Goal: Task Accomplishment & Management: Manage account settings

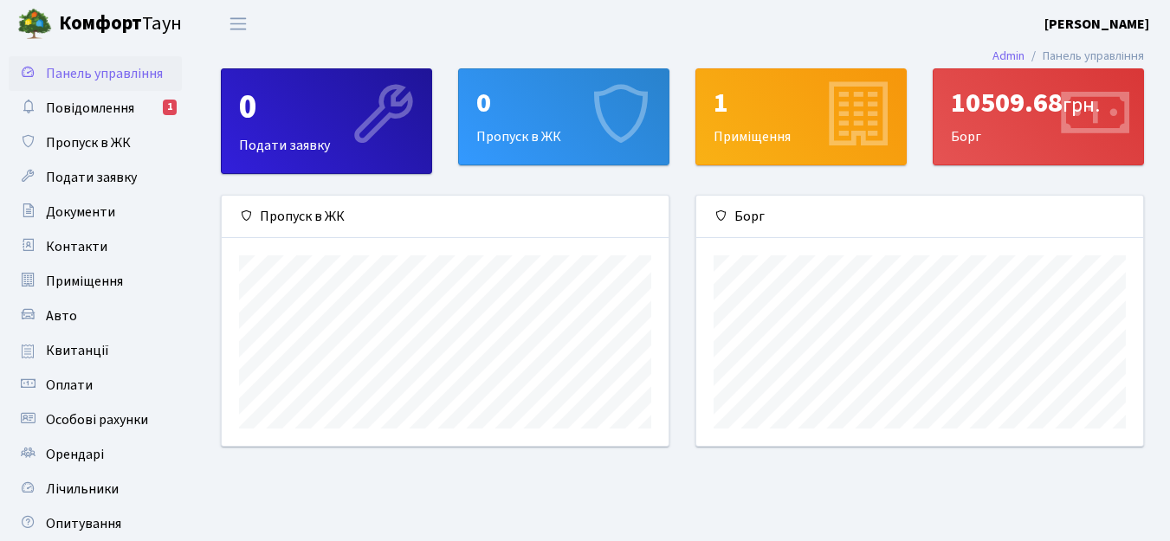
scroll to position [250, 447]
click at [79, 112] on span "Повідомлення" at bounding box center [90, 108] width 88 height 19
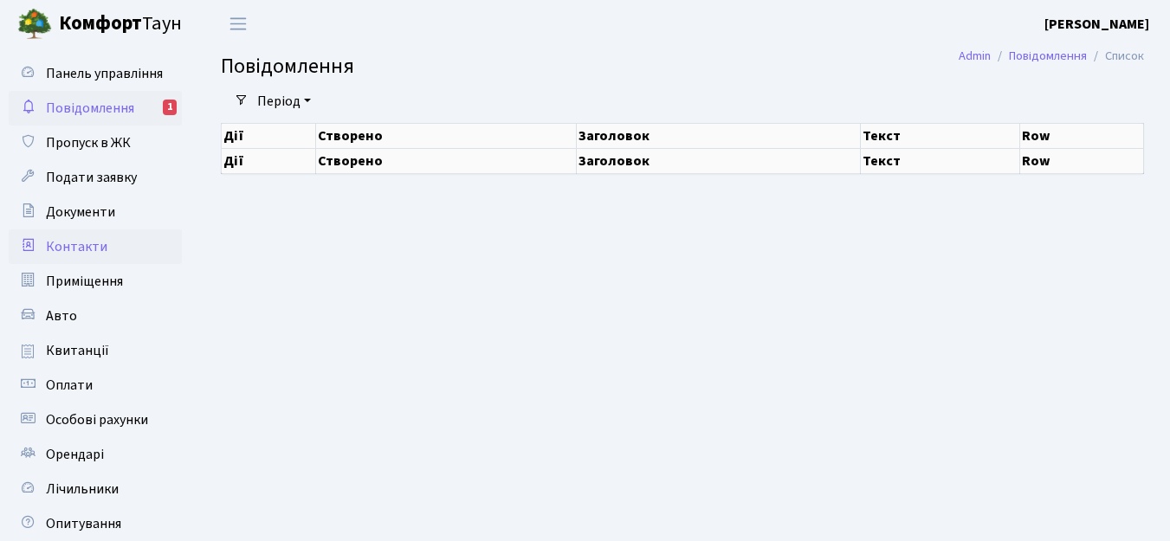
select select "25"
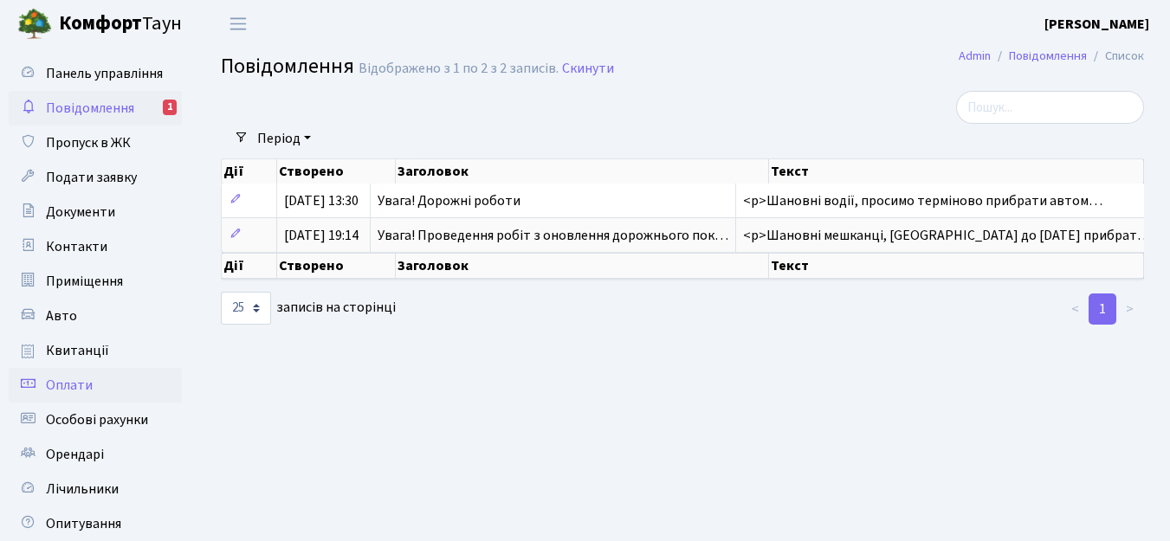
click at [72, 381] on span "Оплати" at bounding box center [69, 385] width 47 height 19
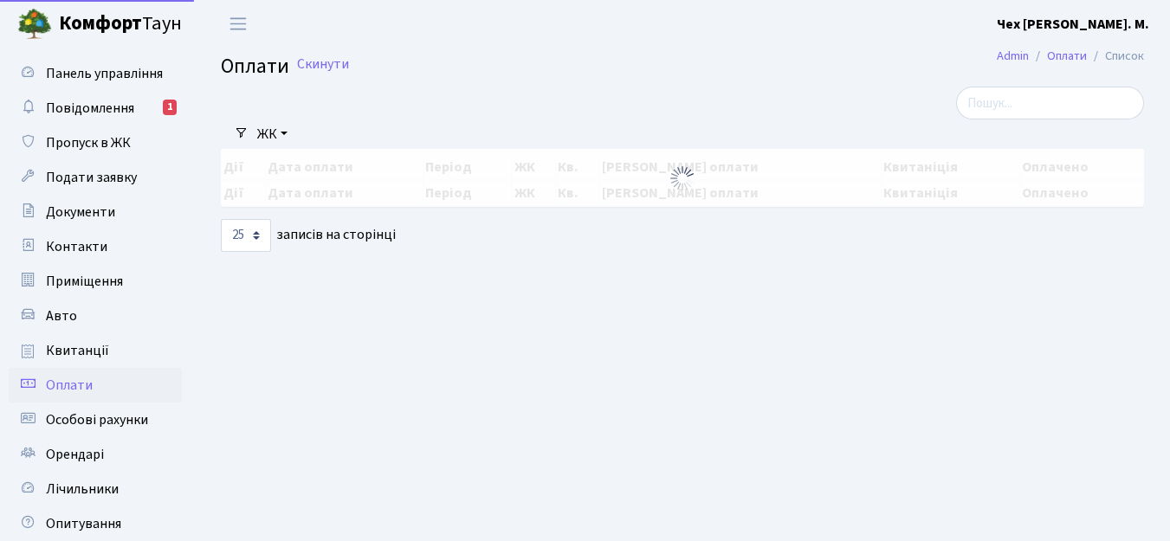
select select "25"
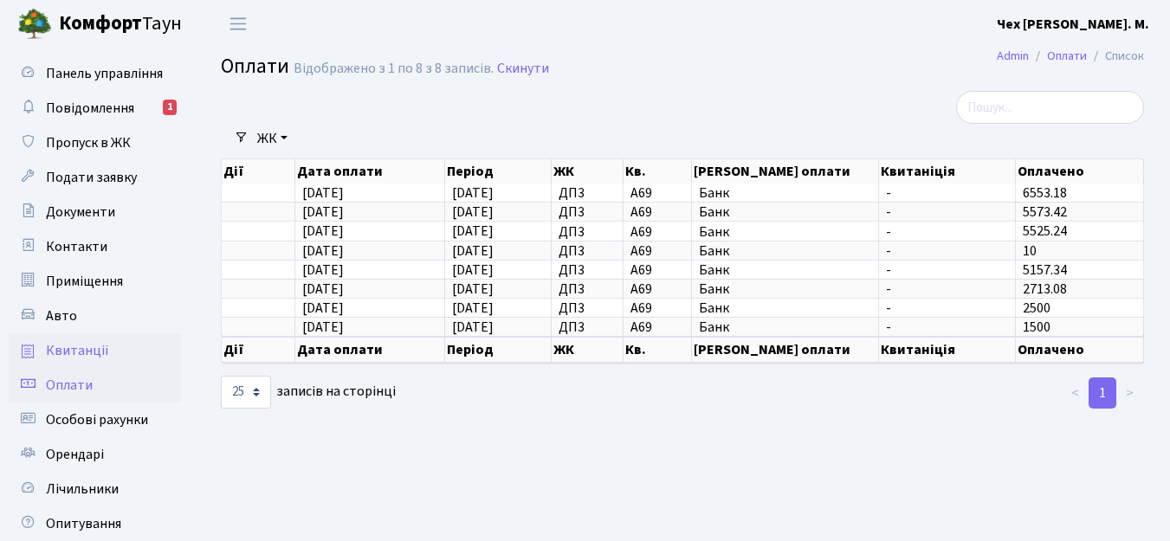
click at [76, 346] on span "Квитанції" at bounding box center [77, 350] width 63 height 19
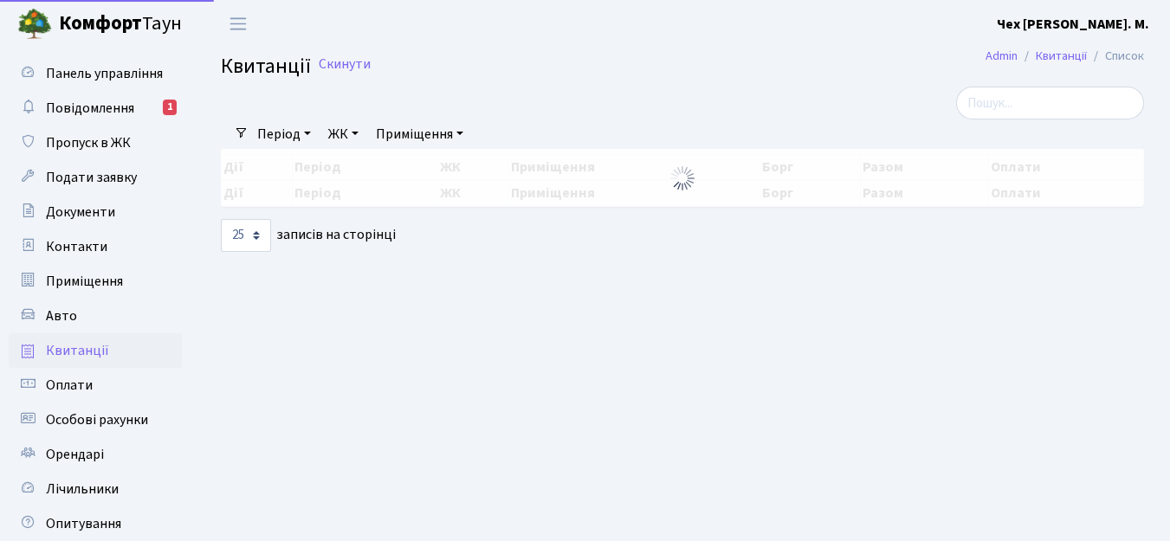
select select "25"
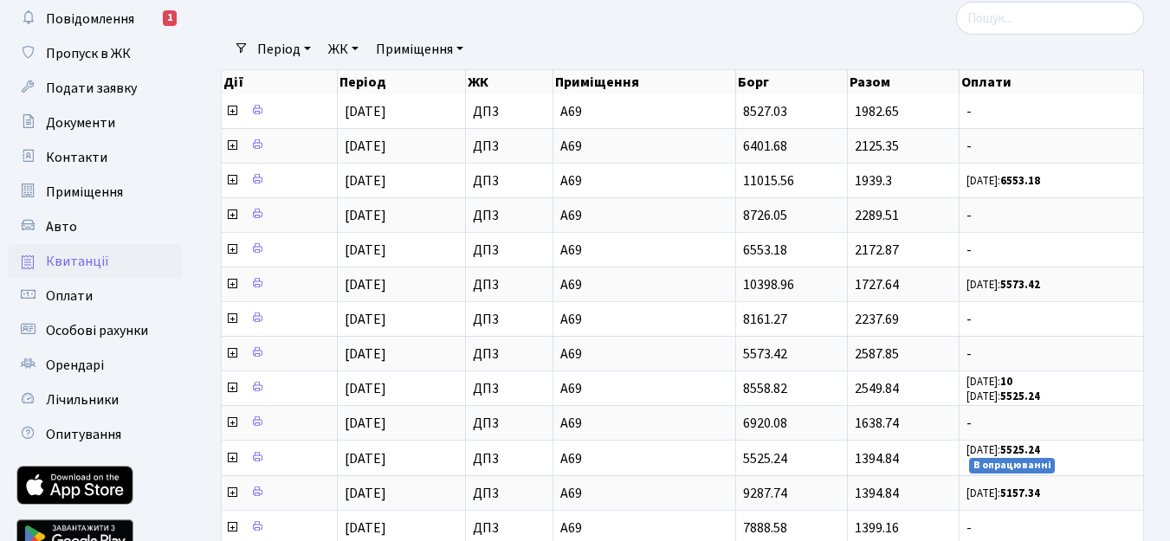
scroll to position [100, 0]
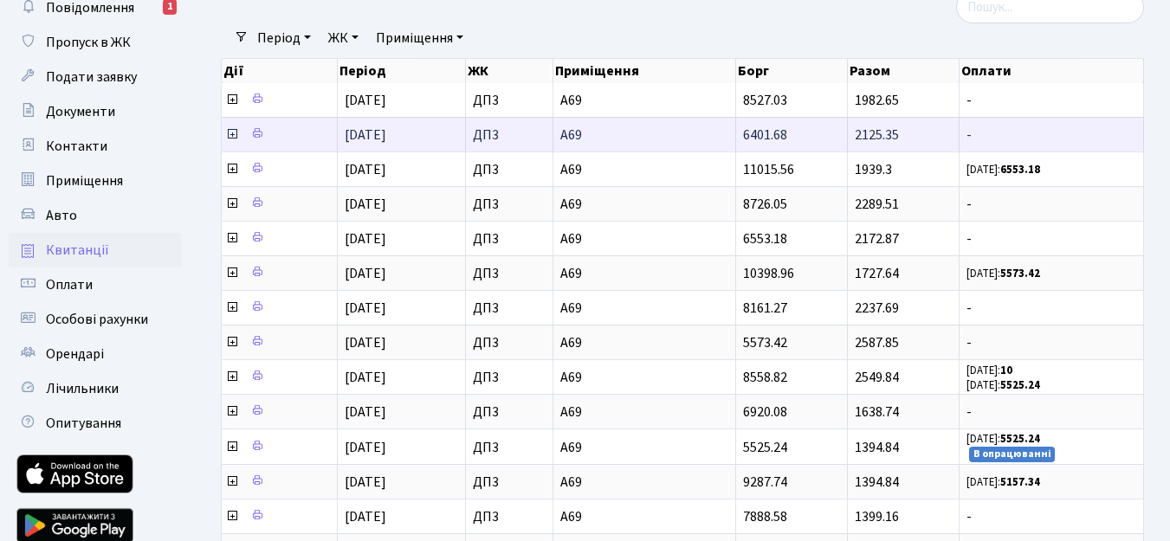
click at [877, 133] on span "2125.35" at bounding box center [877, 135] width 44 height 19
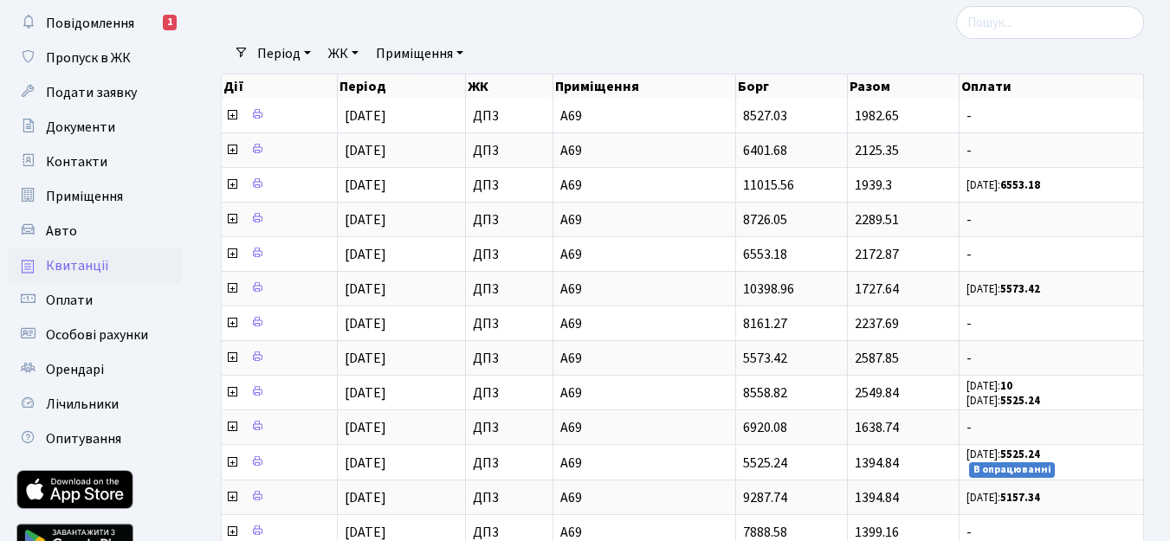
scroll to position [0, 0]
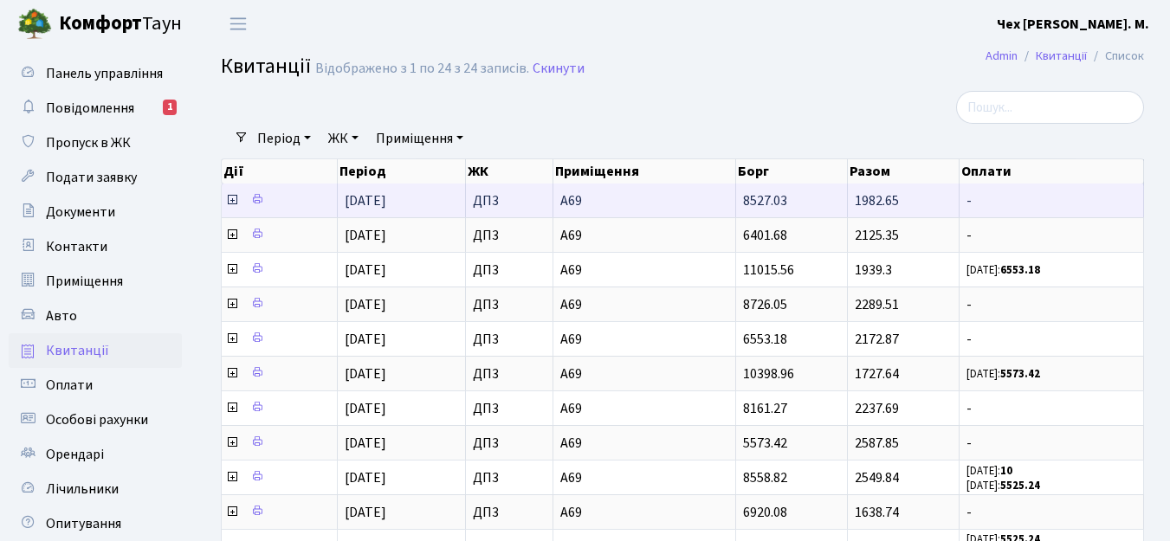
click at [746, 198] on span "8527.03" at bounding box center [765, 200] width 44 height 19
click at [374, 198] on span "01.08.2025" at bounding box center [366, 200] width 42 height 19
click at [232, 201] on icon at bounding box center [232, 200] width 14 height 14
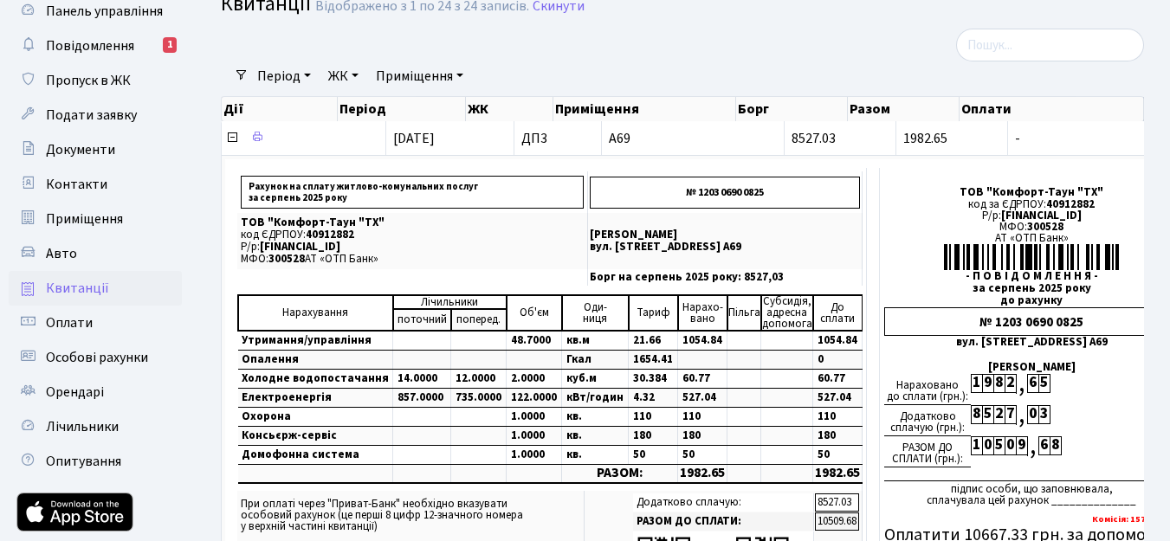
scroll to position [60, 0]
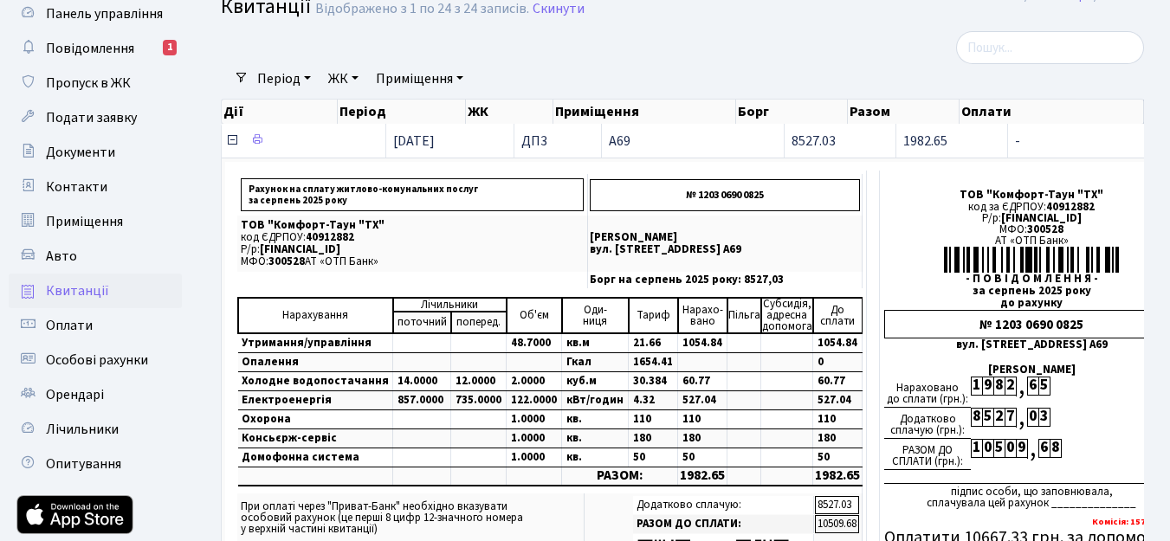
click at [231, 140] on icon at bounding box center [232, 140] width 14 height 14
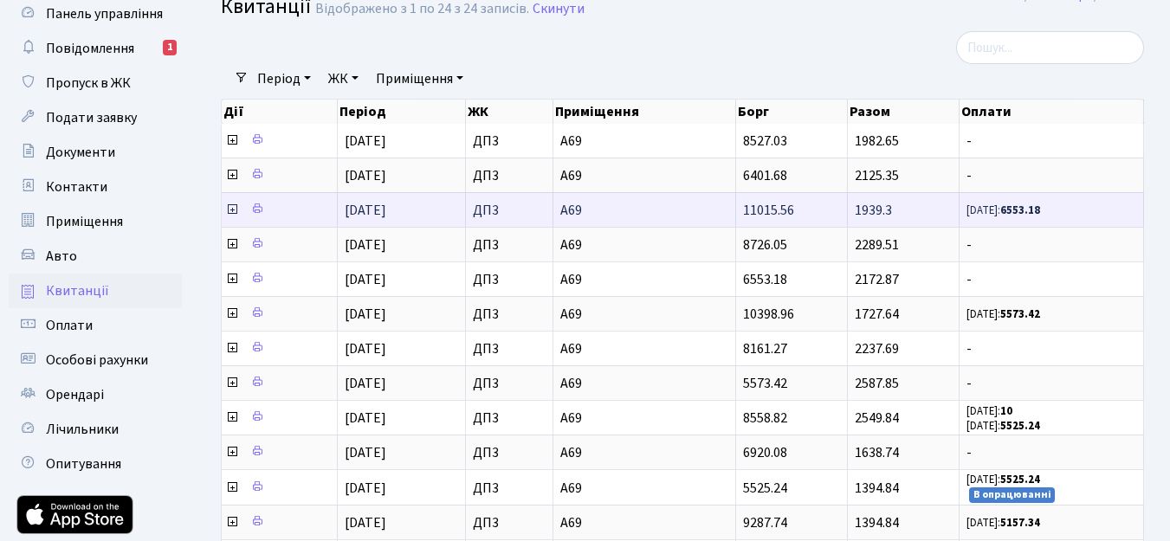
click at [233, 210] on icon at bounding box center [232, 210] width 14 height 14
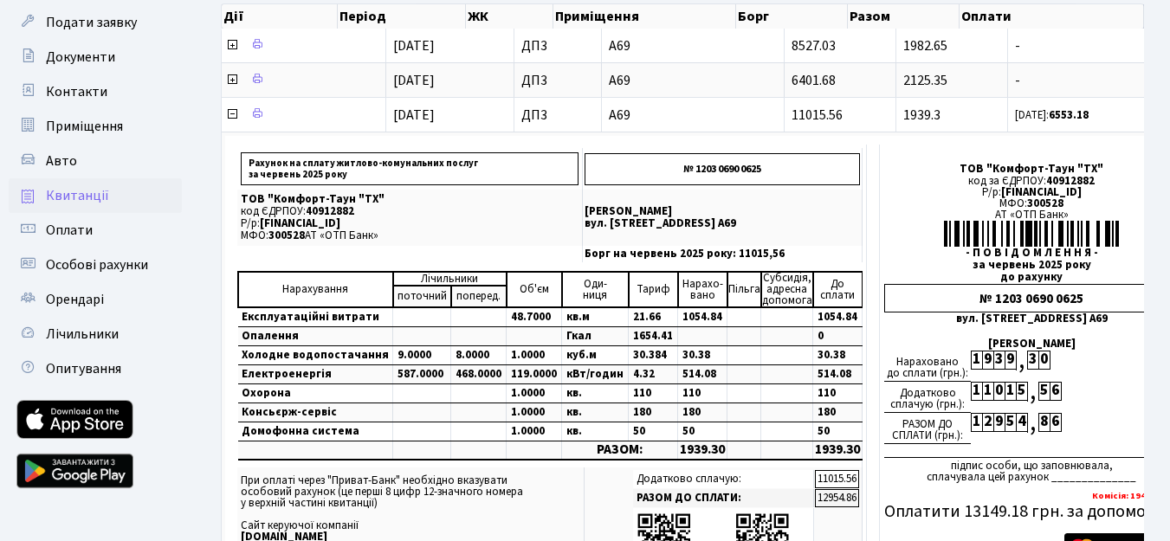
scroll to position [120, 0]
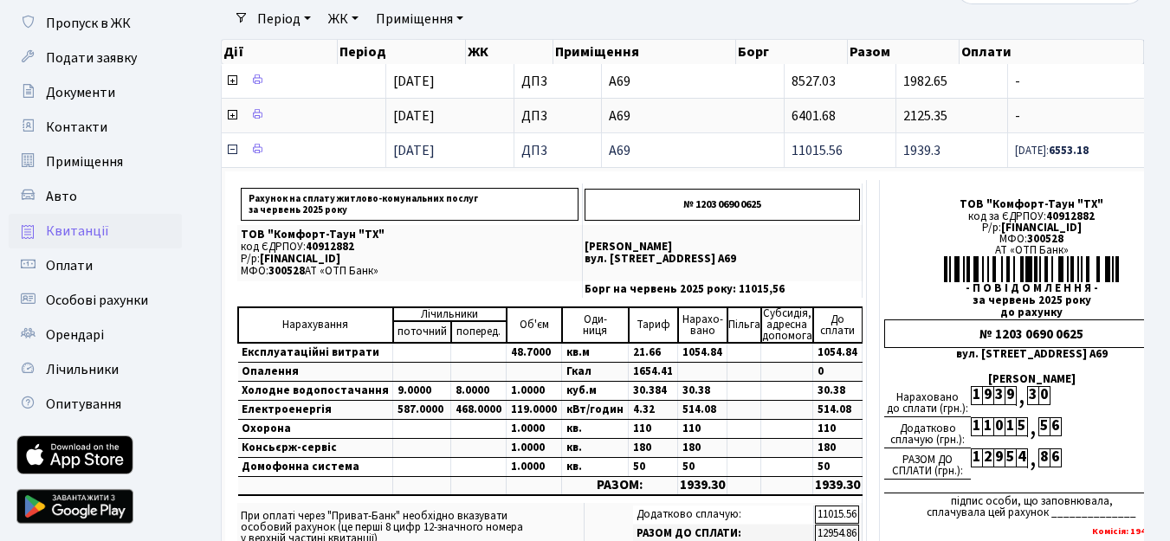
click at [230, 152] on icon at bounding box center [232, 150] width 14 height 14
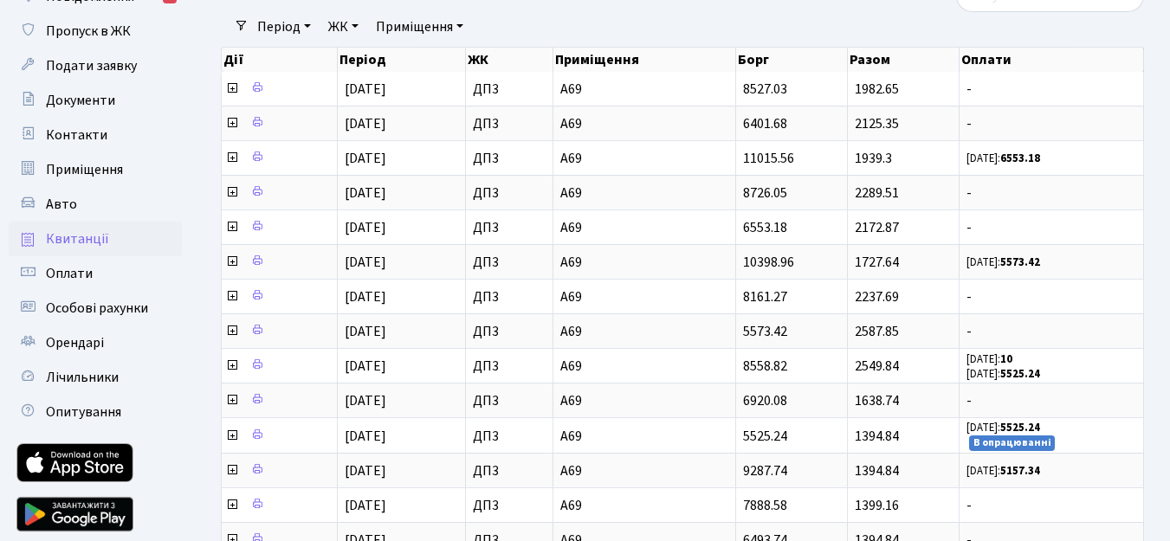
scroll to position [60, 0]
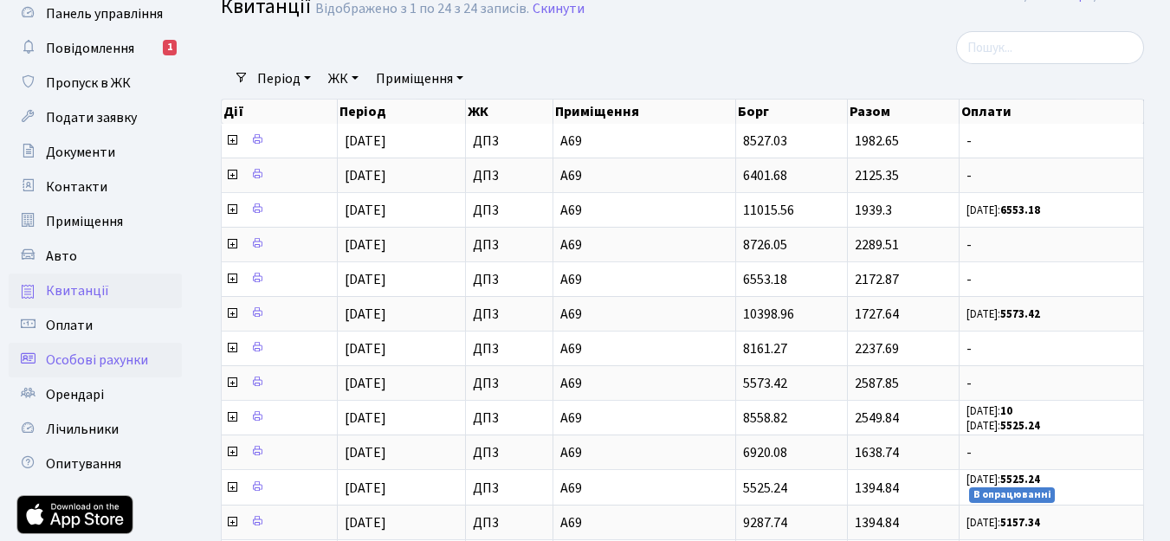
click at [74, 355] on span "Особові рахунки" at bounding box center [97, 360] width 102 height 19
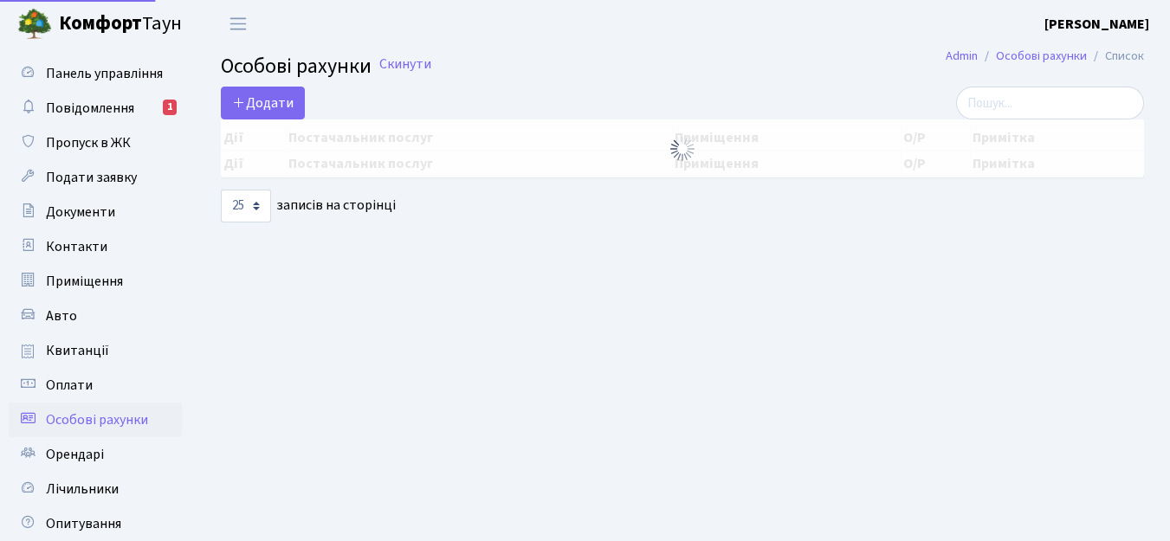
select select "25"
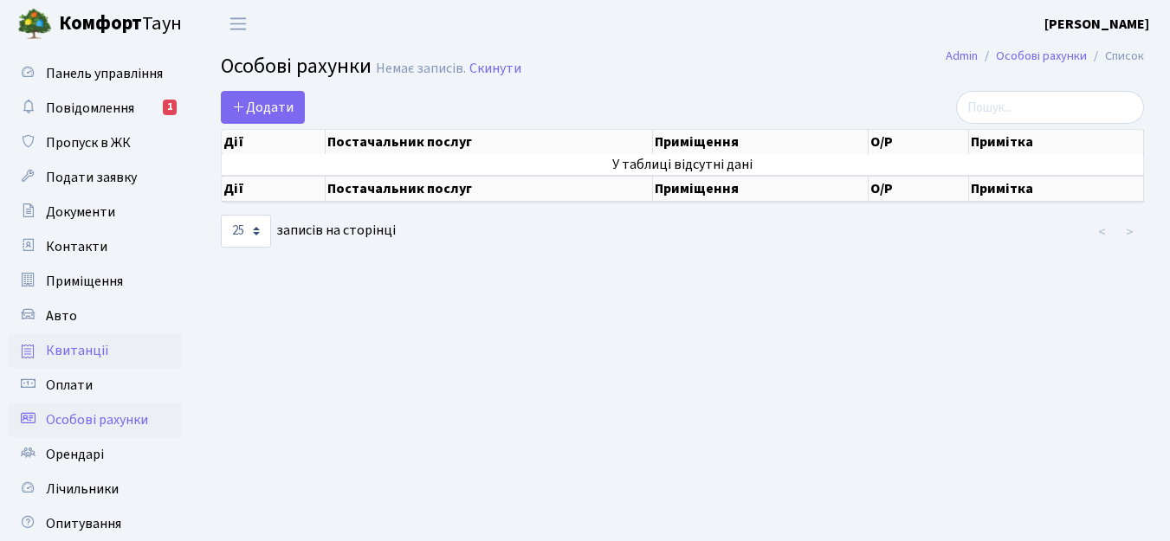
click at [62, 346] on span "Квитанції" at bounding box center [77, 350] width 63 height 19
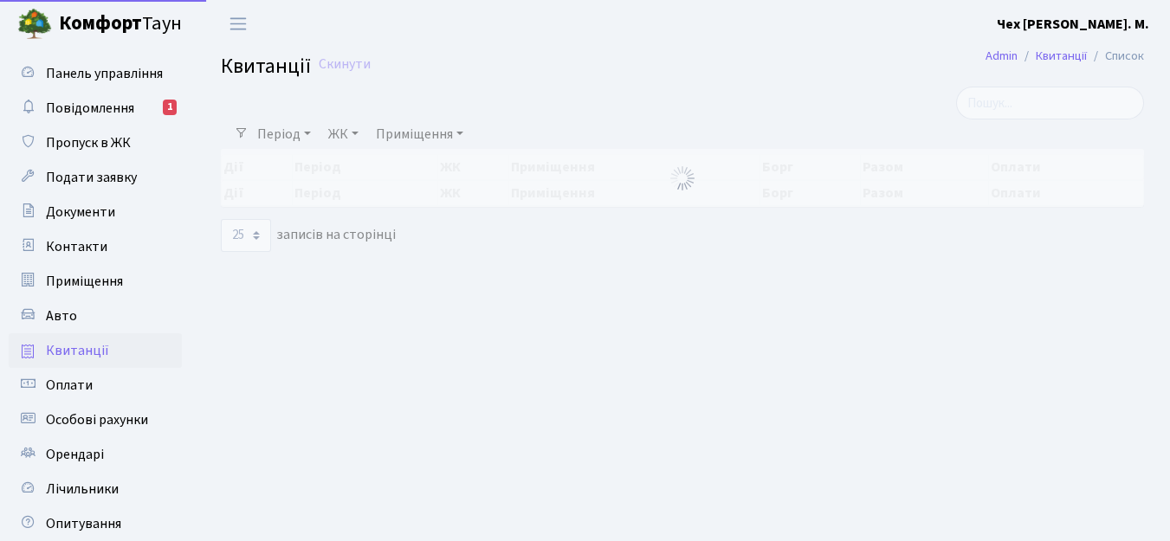
select select "25"
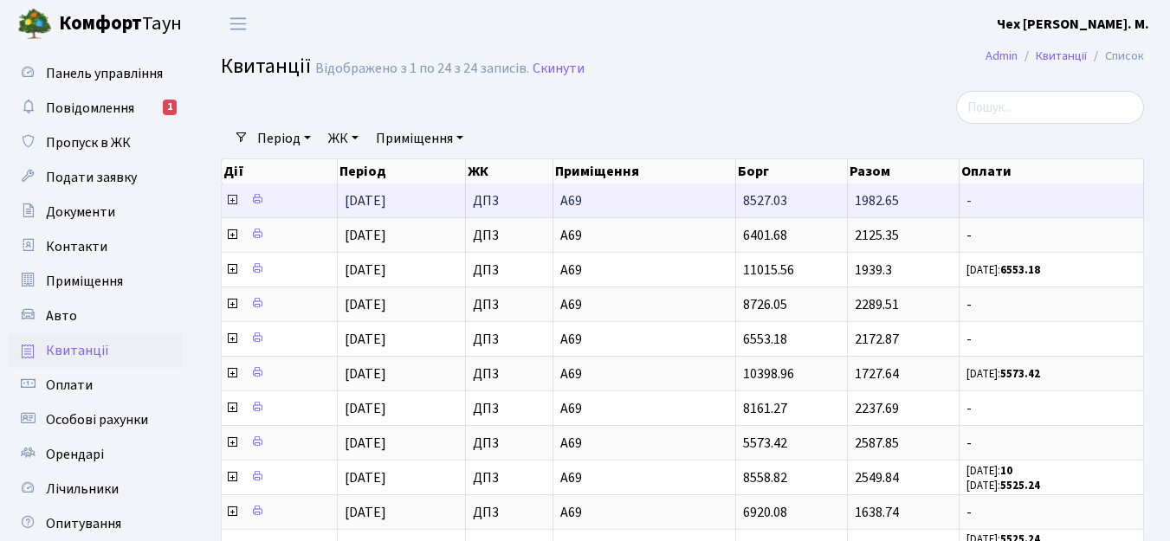
click at [229, 204] on icon at bounding box center [232, 200] width 14 height 14
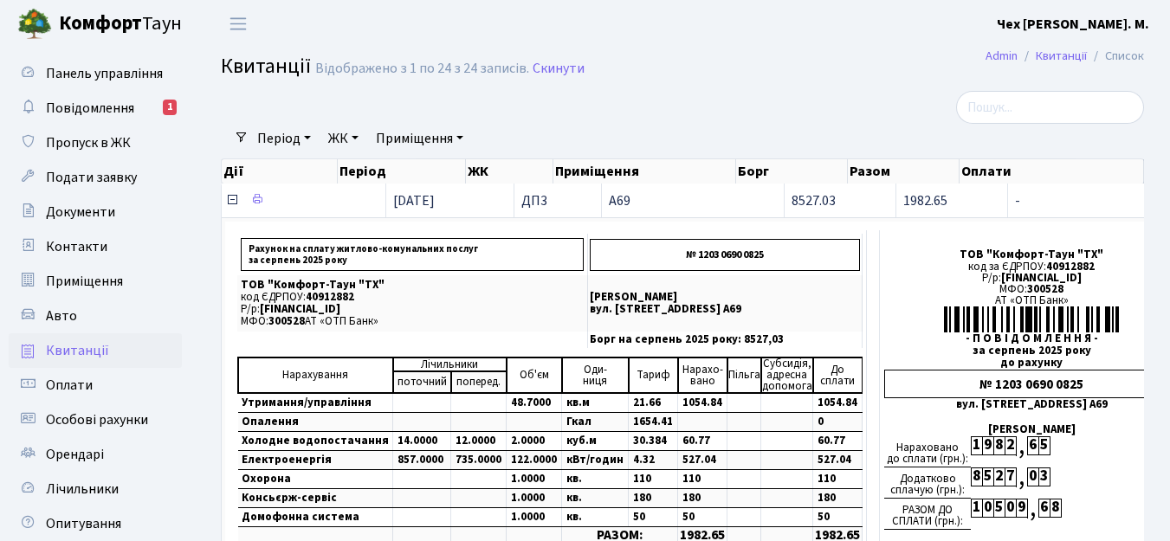
click at [230, 198] on icon at bounding box center [232, 200] width 14 height 14
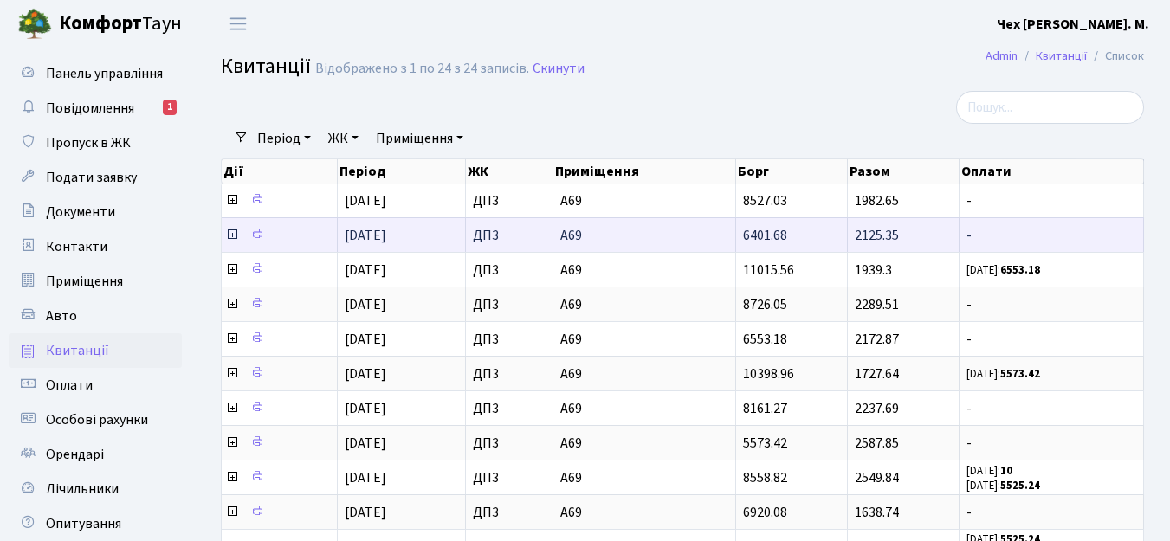
drag, startPoint x: 798, startPoint y: 239, endPoint x: 746, endPoint y: 250, distance: 53.2
click at [746, 250] on td "6401.68" at bounding box center [791, 234] width 111 height 35
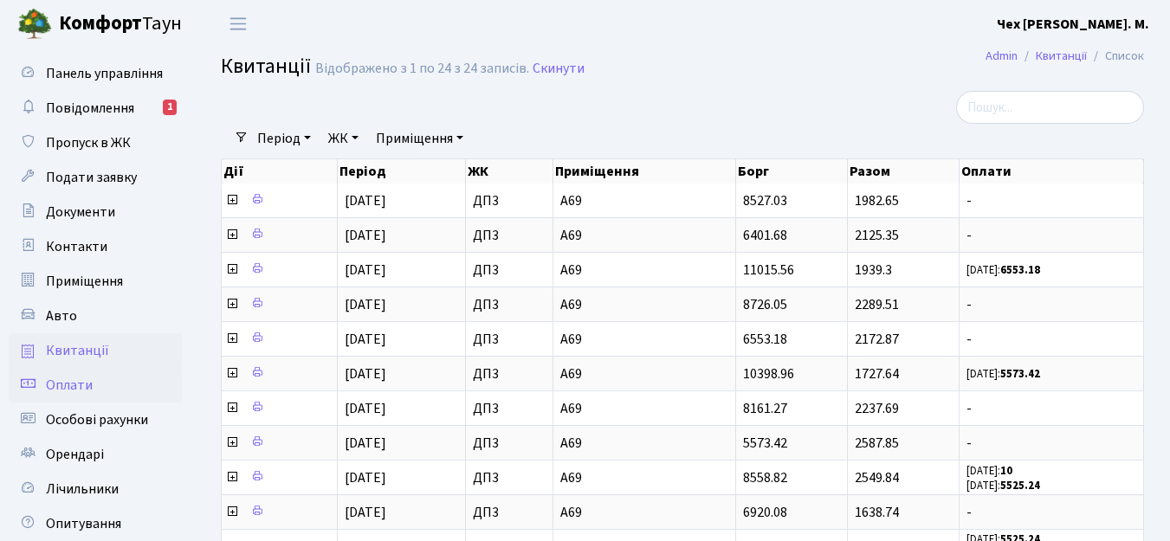
click at [62, 386] on span "Оплати" at bounding box center [69, 385] width 47 height 19
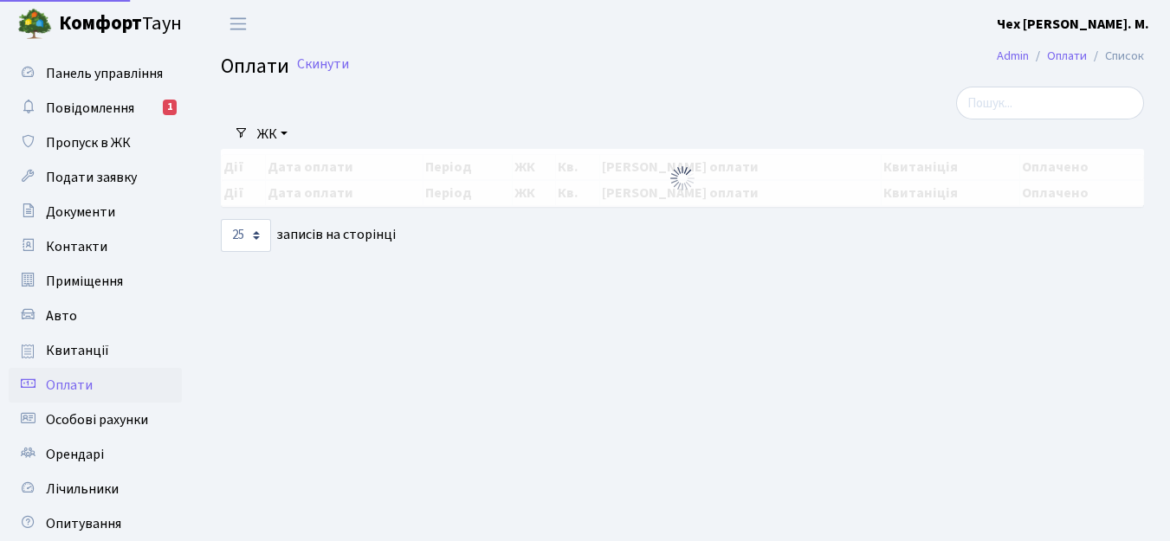
select select "25"
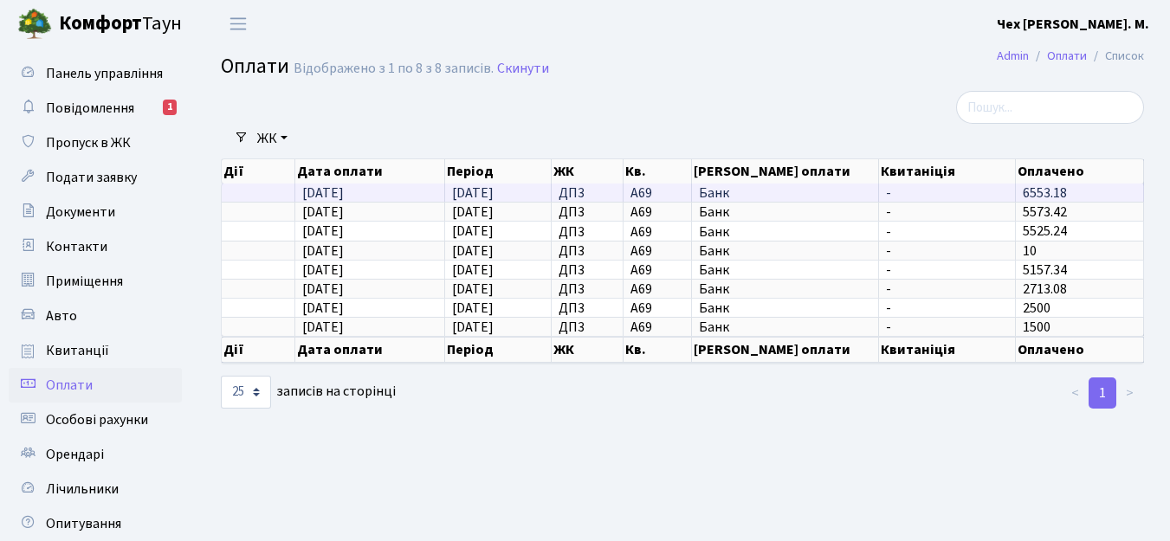
click at [330, 191] on span "03.07.2025" at bounding box center [323, 193] width 42 height 19
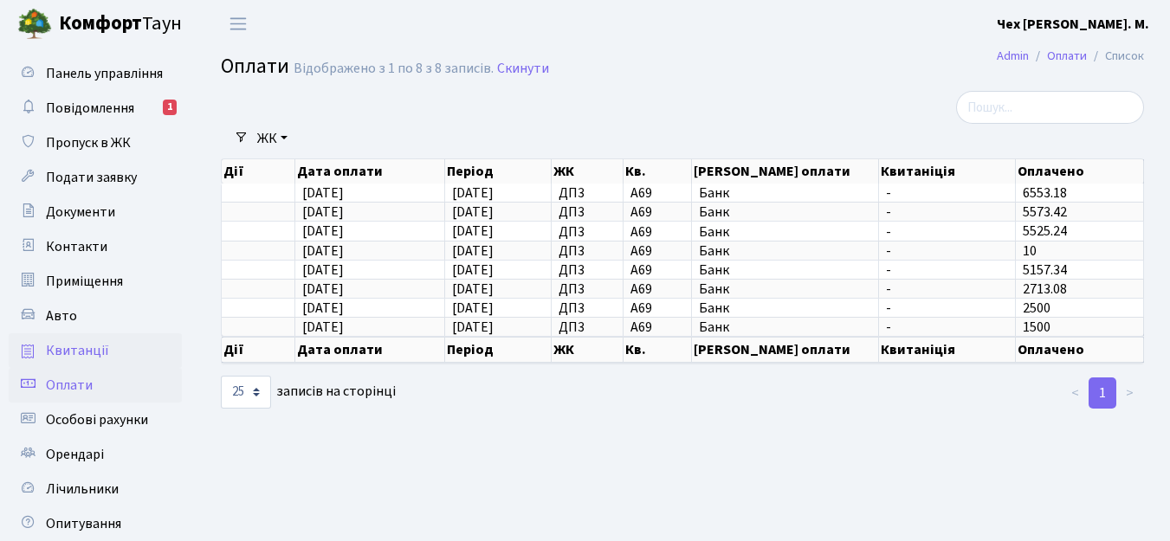
click at [69, 344] on span "Квитанції" at bounding box center [77, 350] width 63 height 19
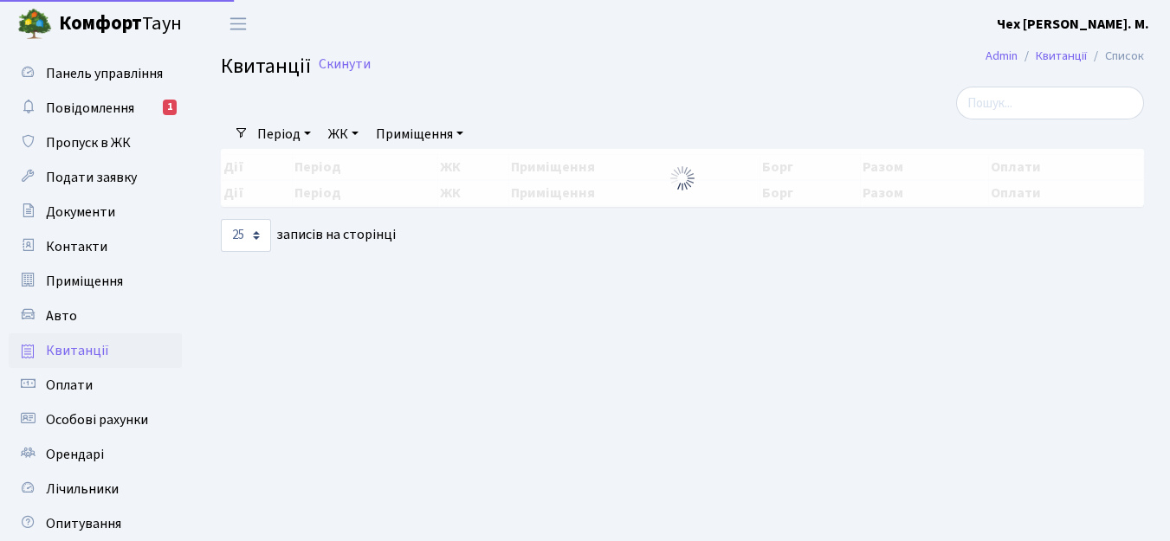
select select "25"
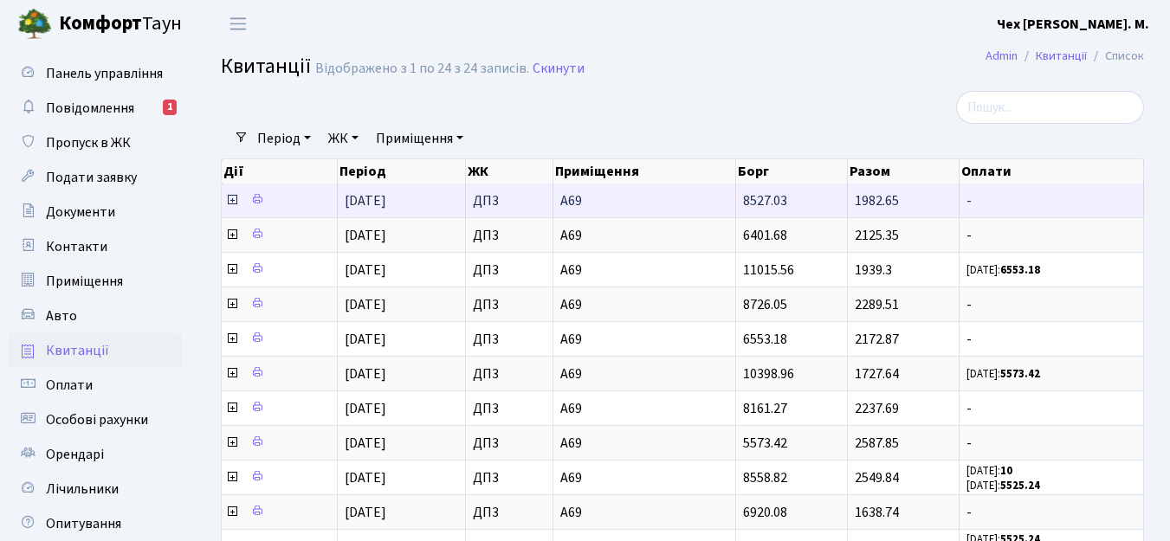
click at [236, 198] on icon at bounding box center [232, 200] width 14 height 14
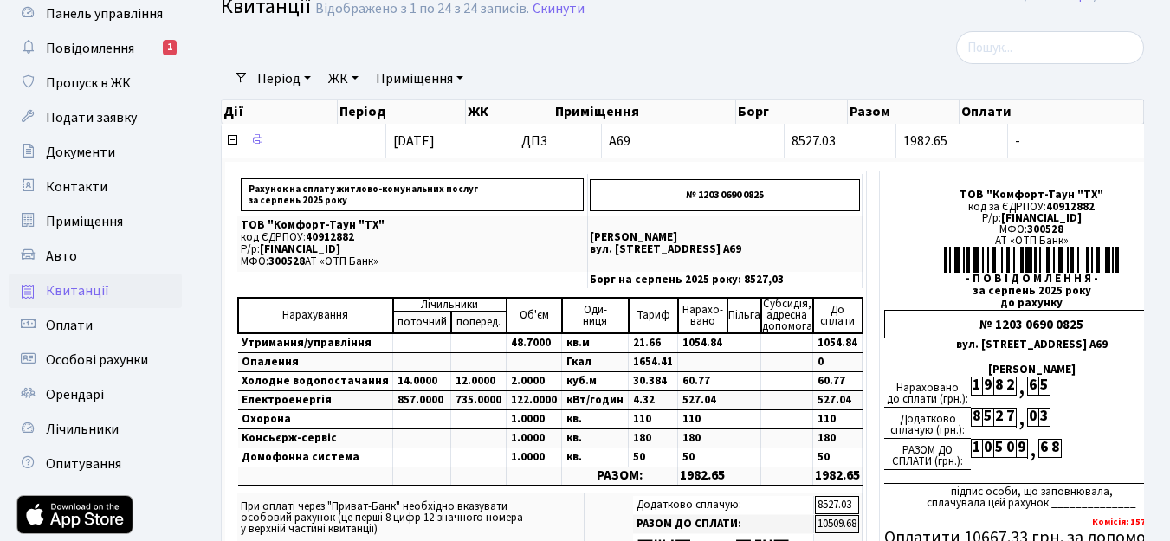
scroll to position [41, 0]
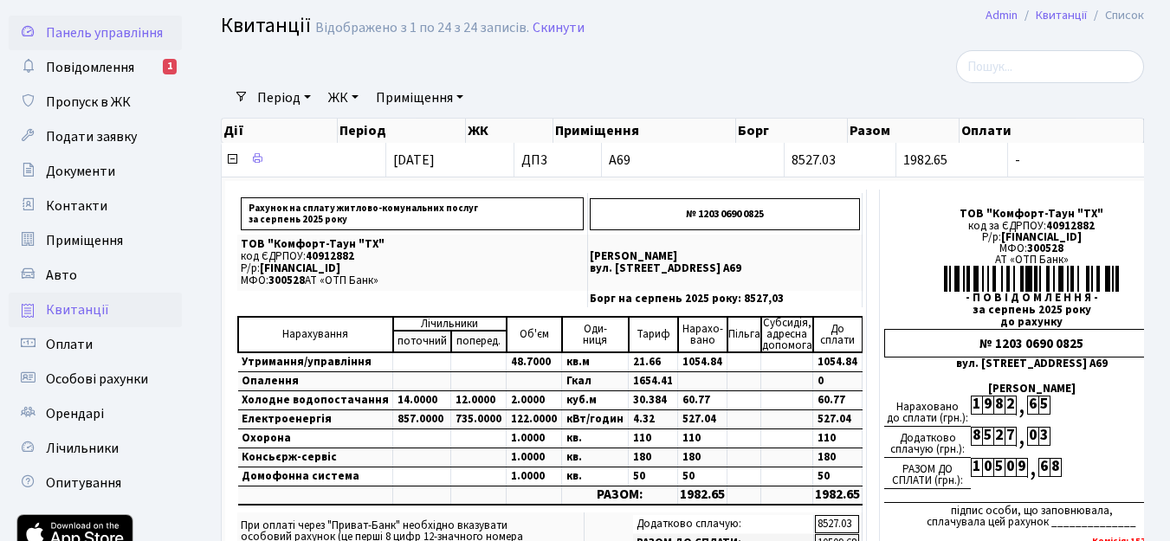
click at [78, 20] on link "Панель управління" at bounding box center [95, 33] width 173 height 35
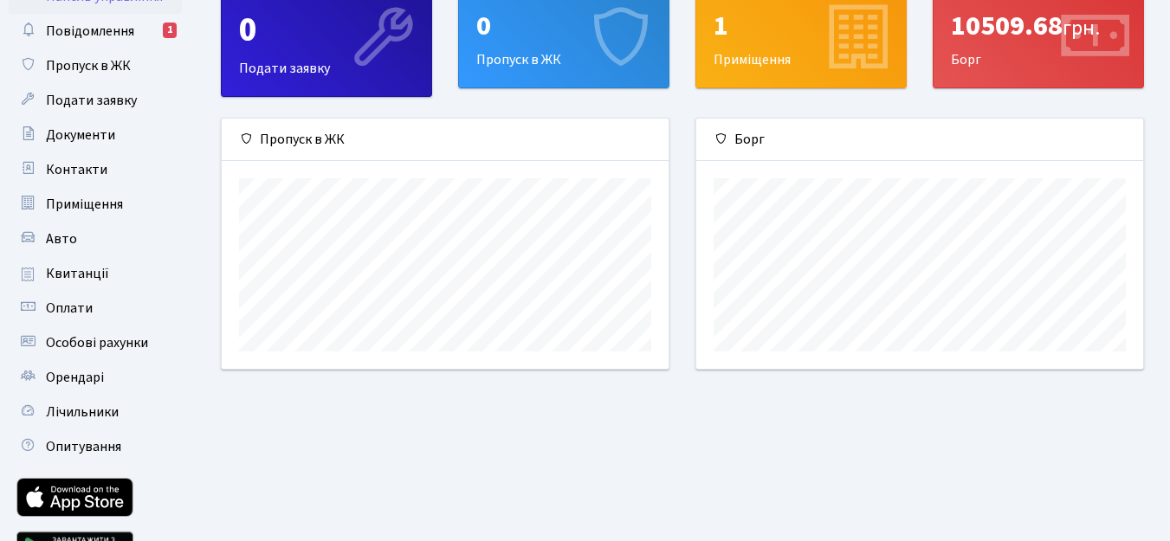
scroll to position [55, 0]
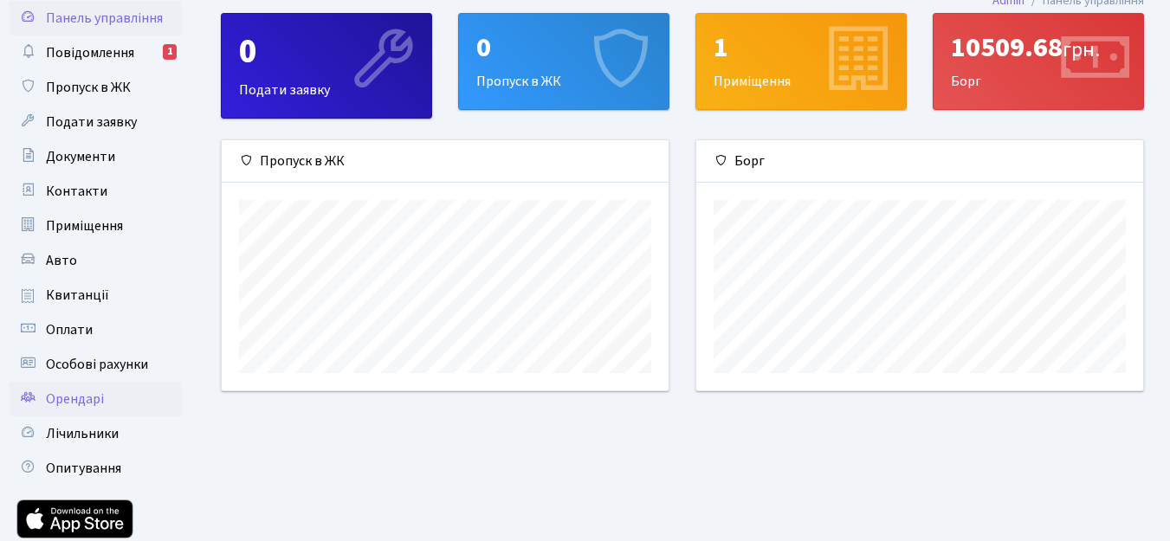
click at [71, 403] on span "Орендарі" at bounding box center [75, 399] width 58 height 19
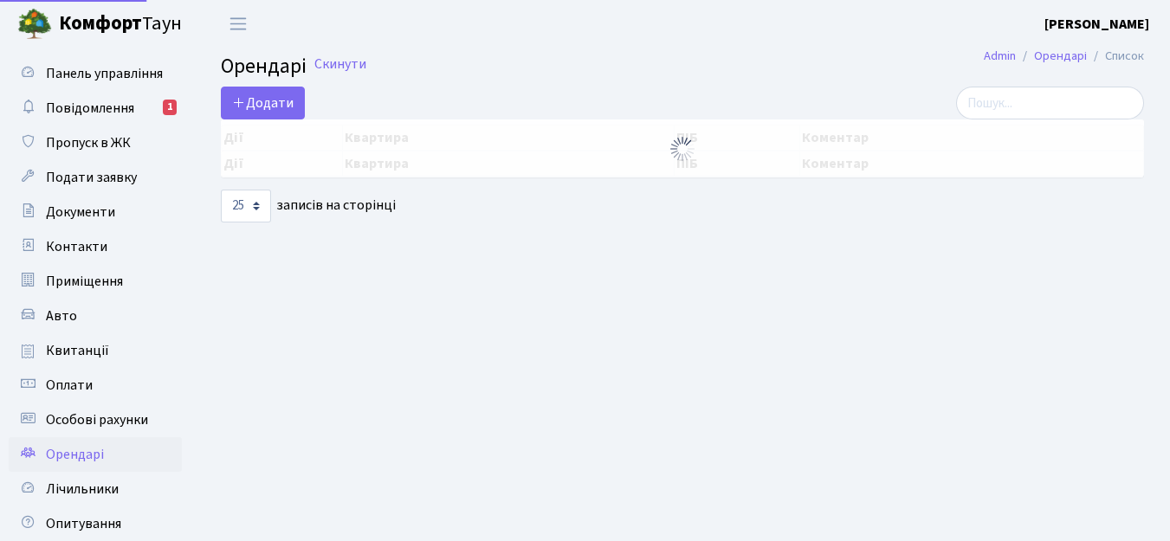
select select "25"
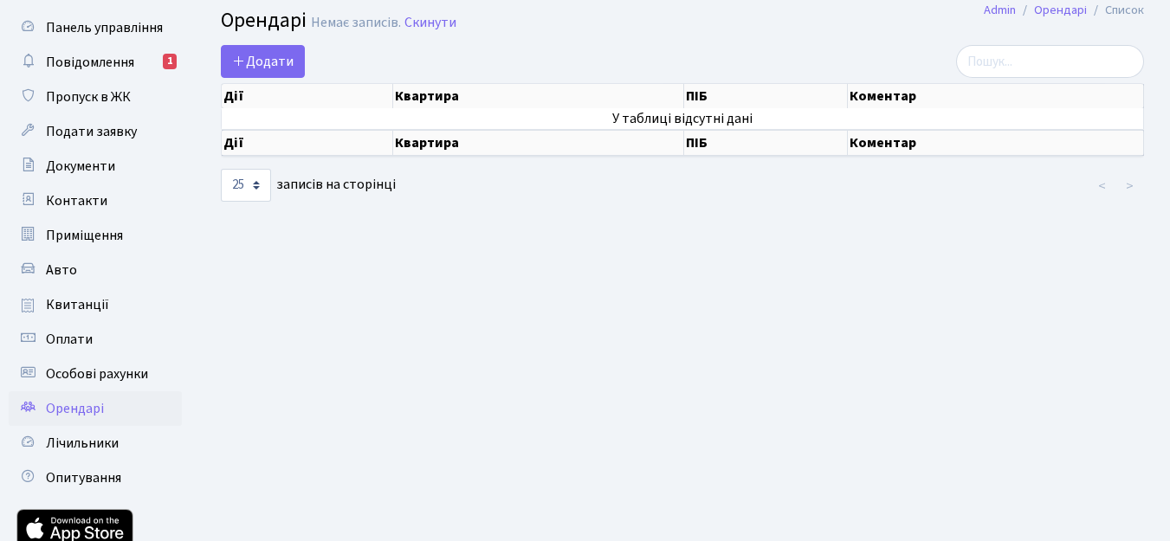
scroll to position [165, 0]
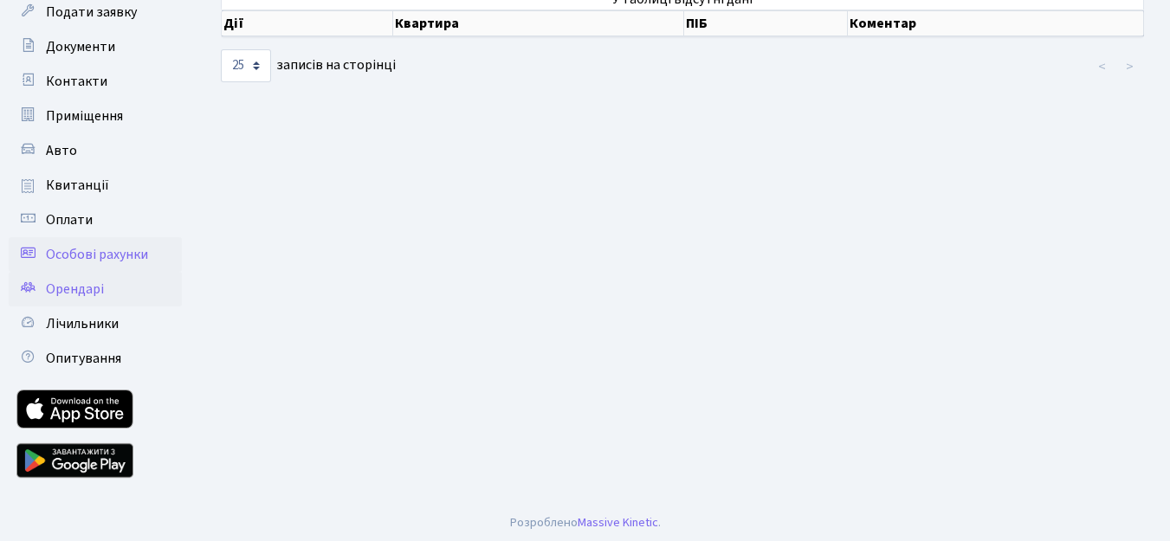
click at [106, 252] on span "Особові рахунки" at bounding box center [97, 254] width 102 height 19
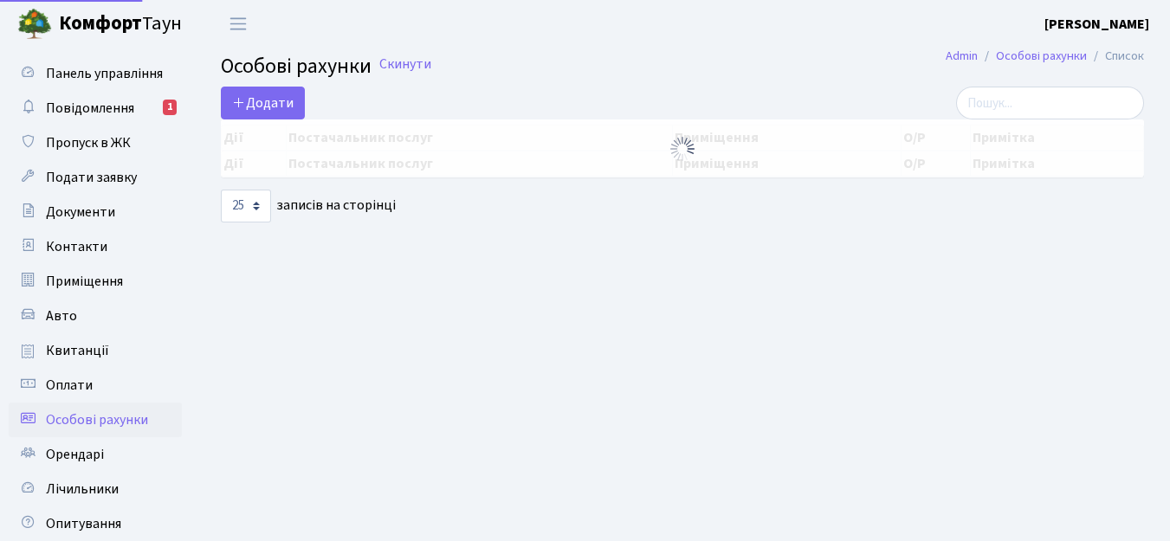
select select "25"
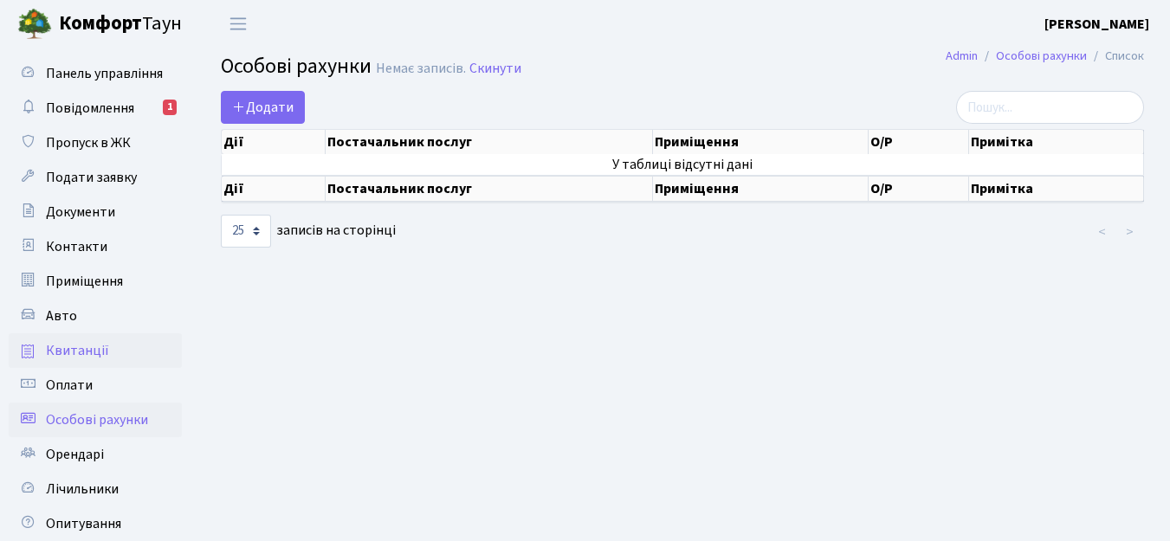
click at [64, 340] on link "Квитанції" at bounding box center [95, 351] width 173 height 35
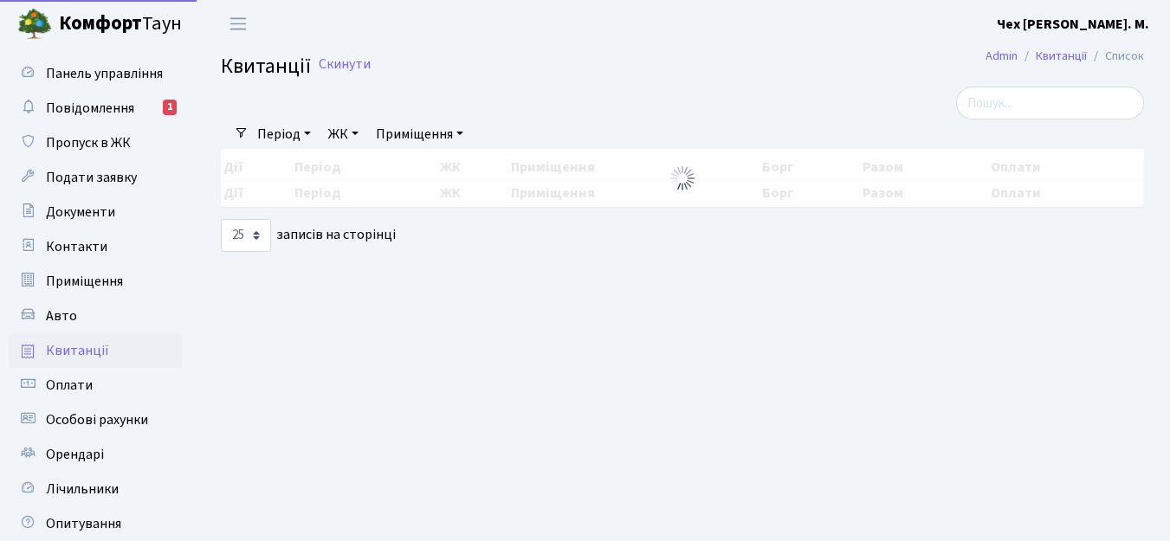
select select "25"
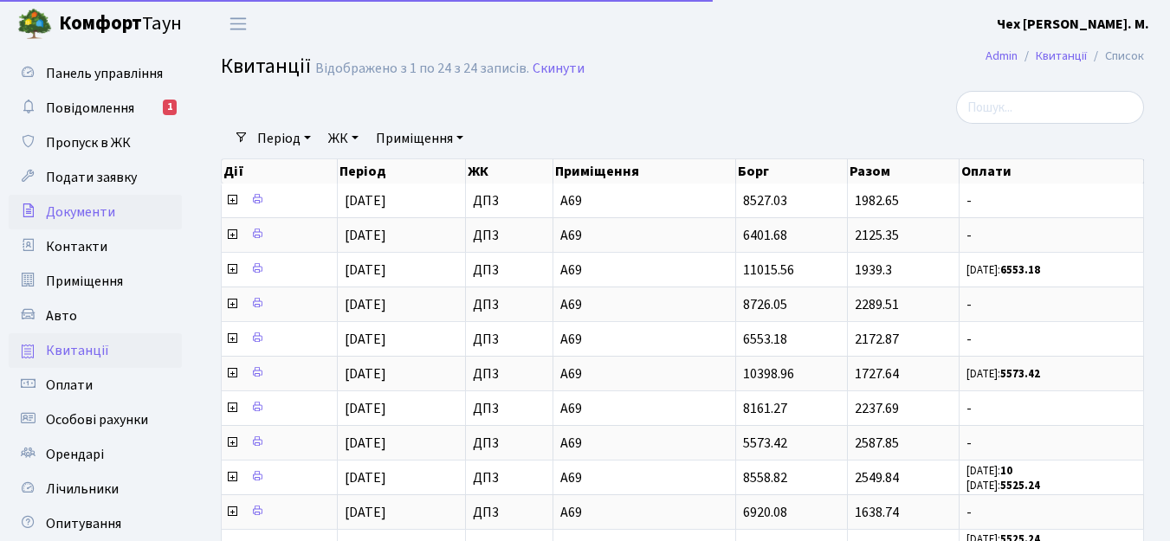
click at [71, 214] on span "Документи" at bounding box center [80, 212] width 69 height 19
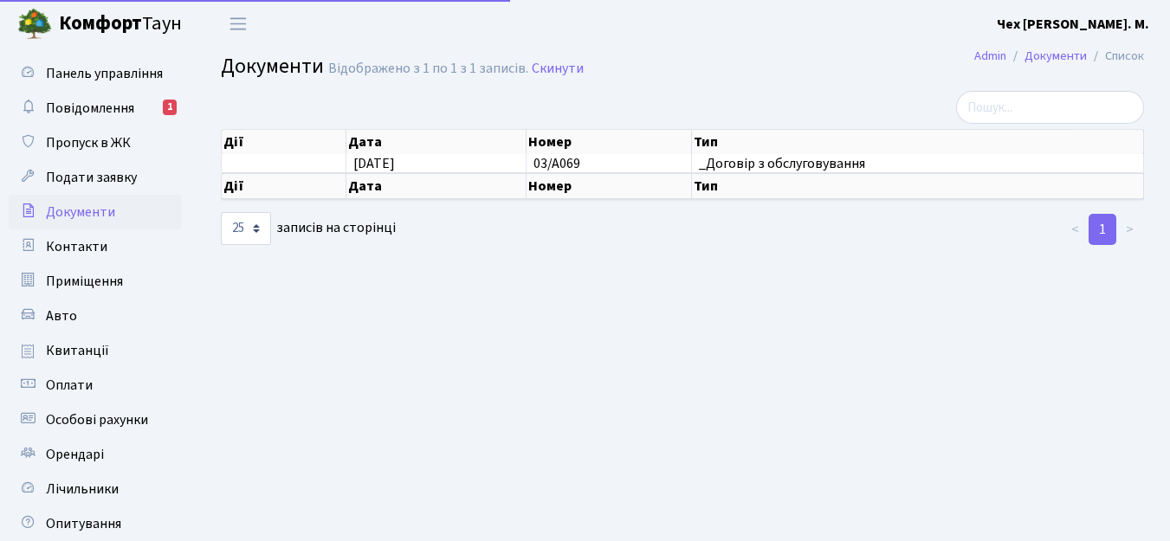
select select "25"
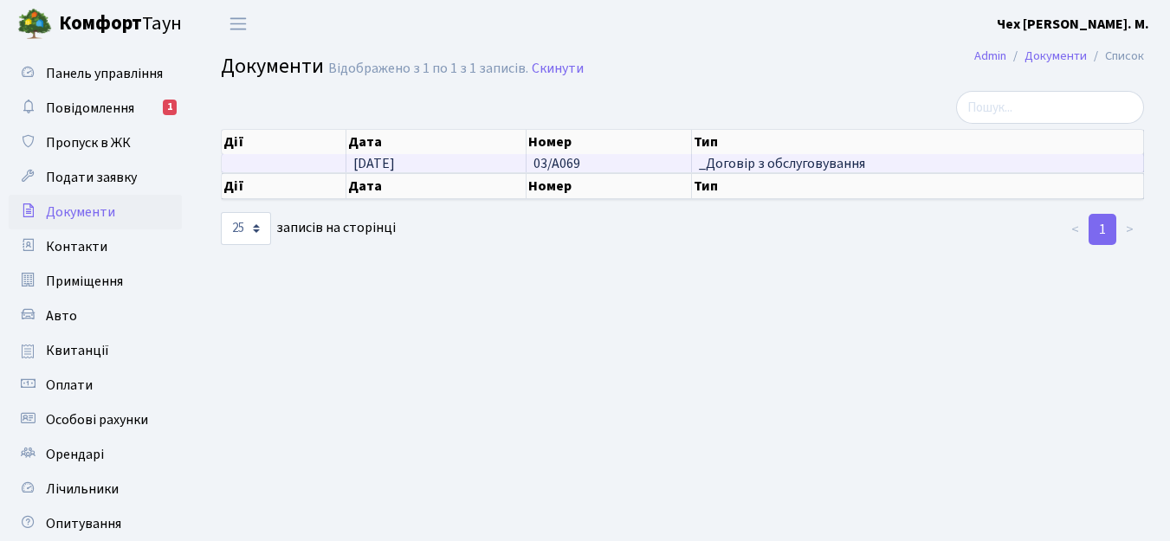
click at [496, 163] on td "[DATE]" at bounding box center [436, 163] width 181 height 18
click at [682, 164] on td "03/А069" at bounding box center [609, 163] width 165 height 18
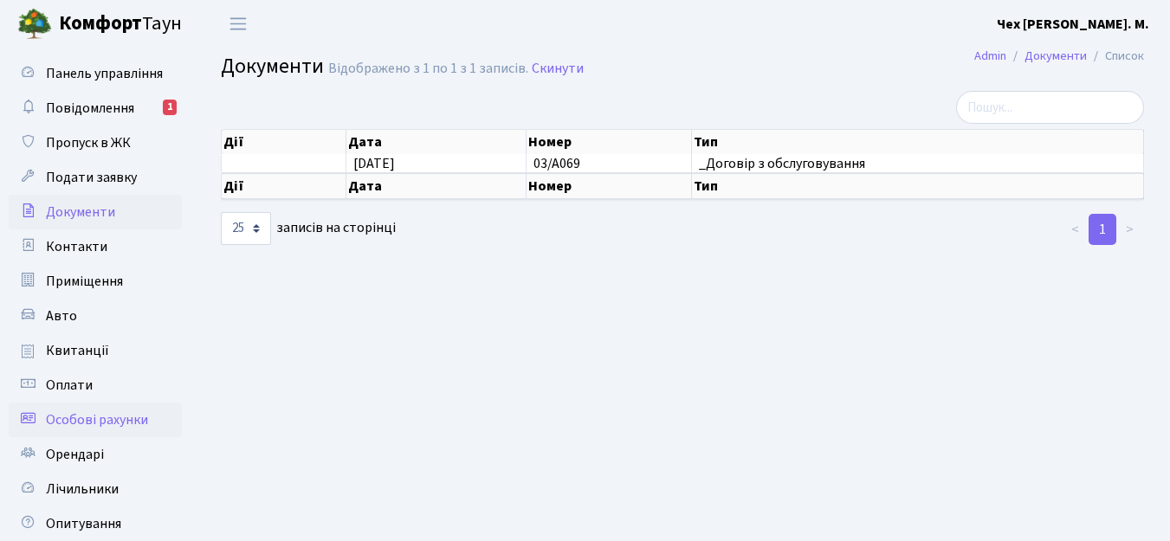
click at [62, 418] on span "Особові рахунки" at bounding box center [97, 420] width 102 height 19
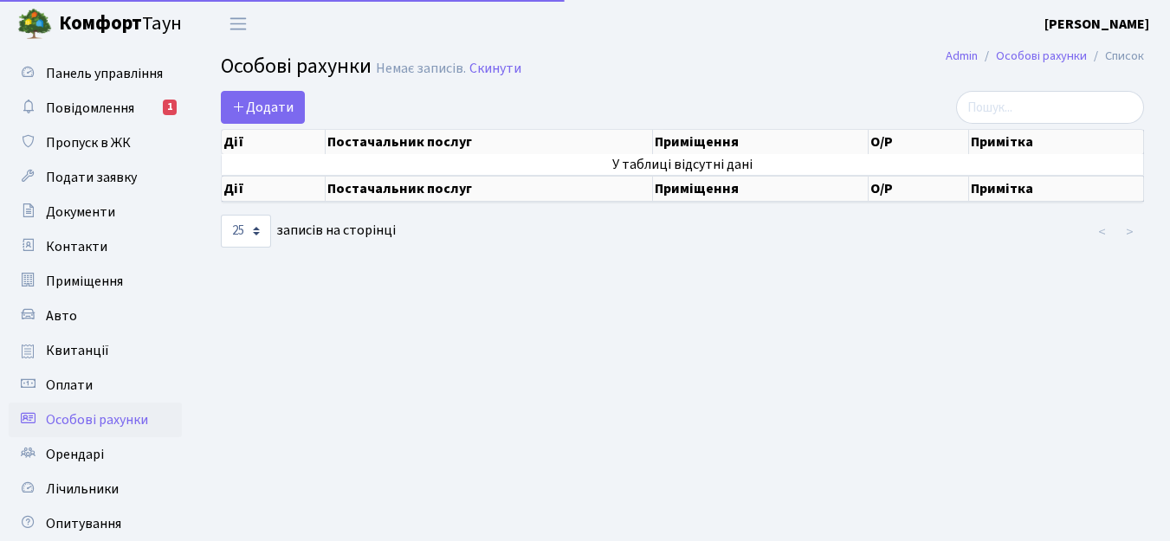
select select "25"
click at [1043, 55] on link "Особові рахунки" at bounding box center [1041, 56] width 91 height 18
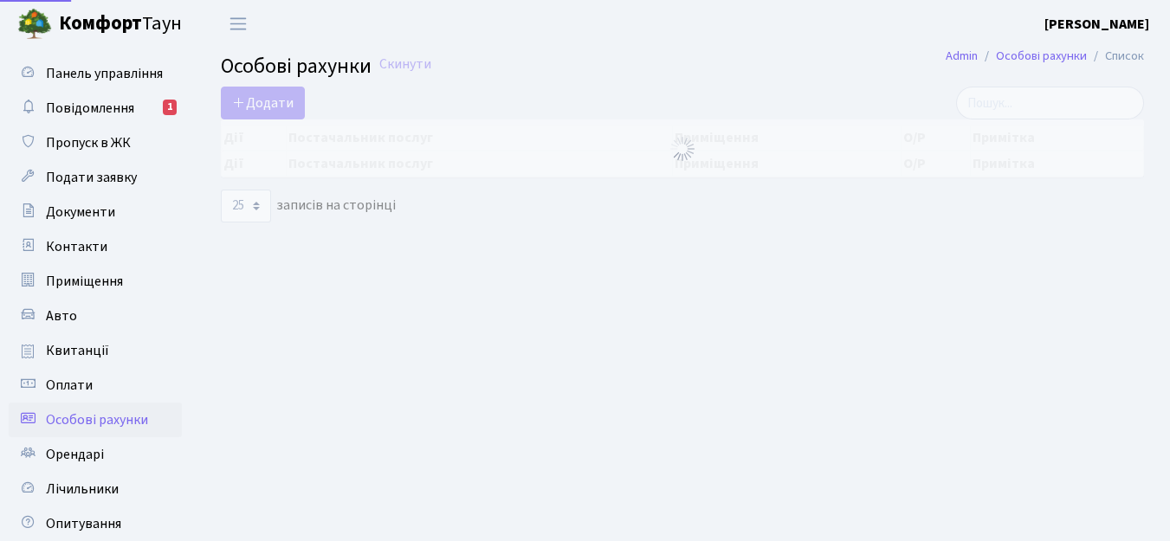
select select "25"
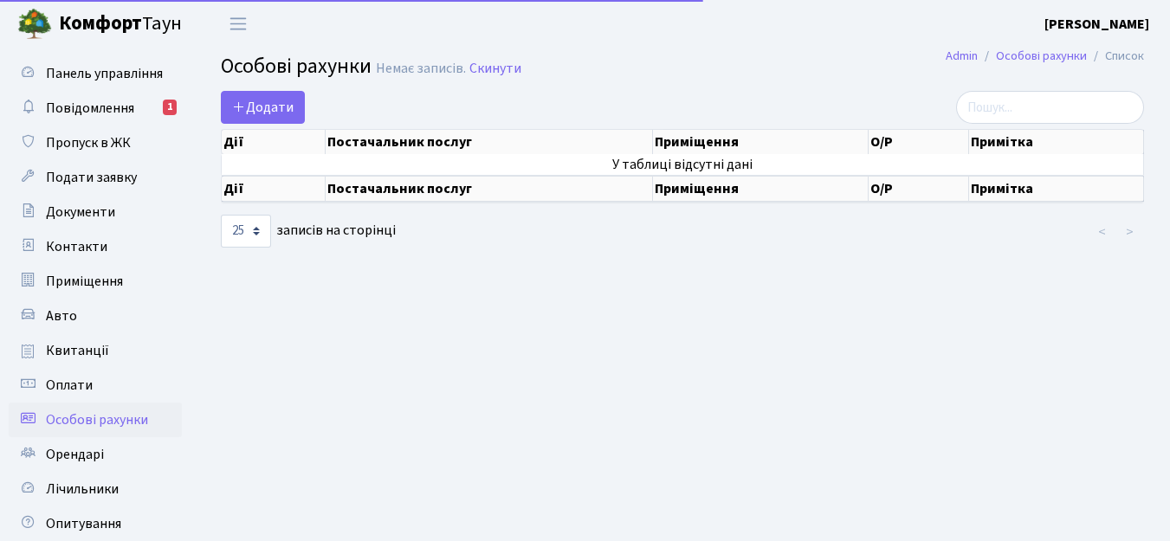
click at [1117, 29] on b "[PERSON_NAME]" at bounding box center [1097, 24] width 105 height 19
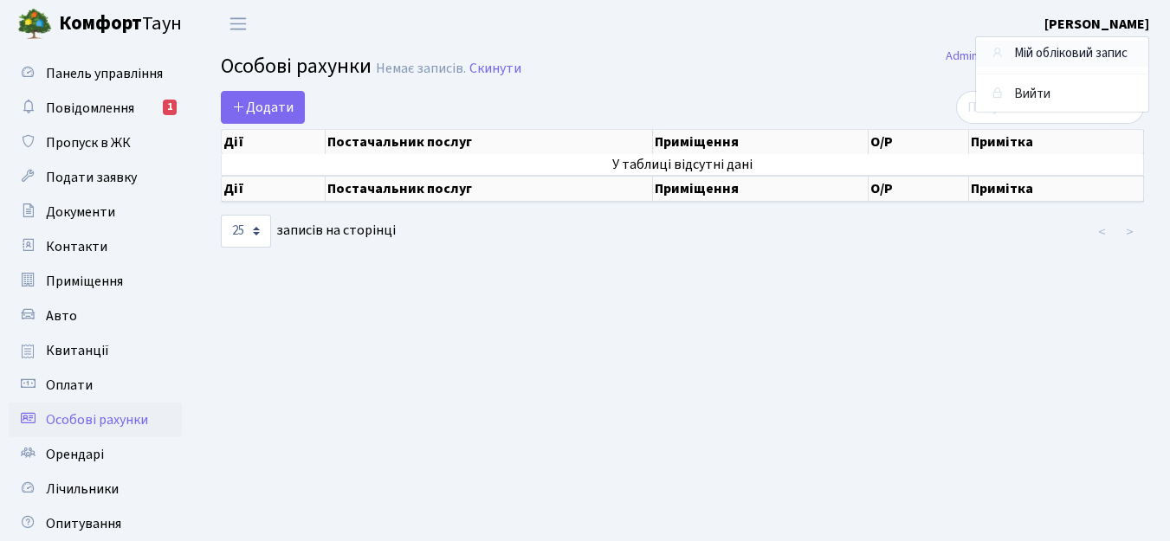
click at [1095, 48] on link "Мій обліковий запис" at bounding box center [1062, 54] width 172 height 27
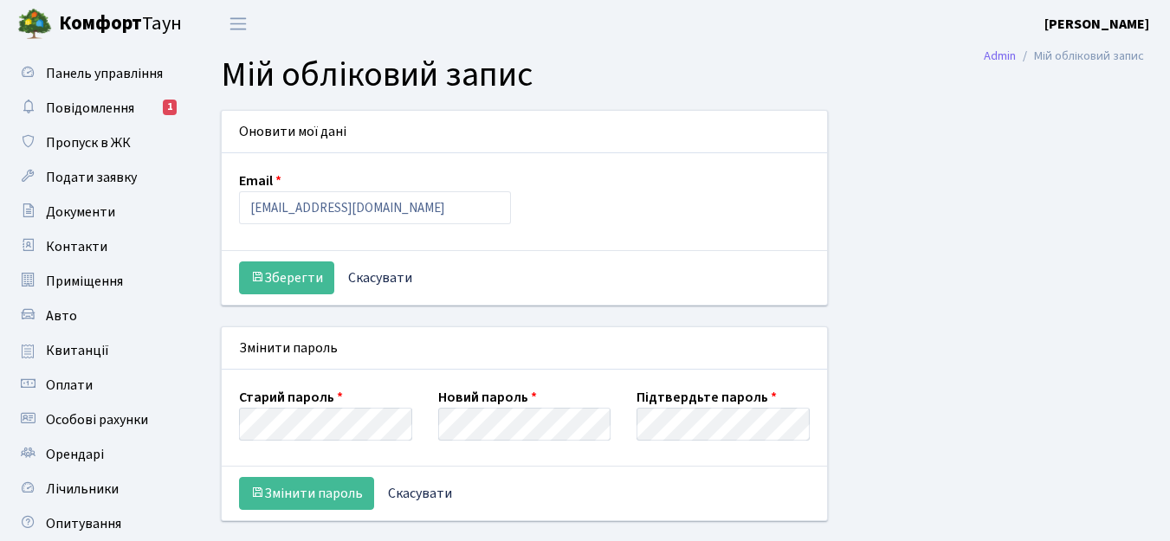
select select
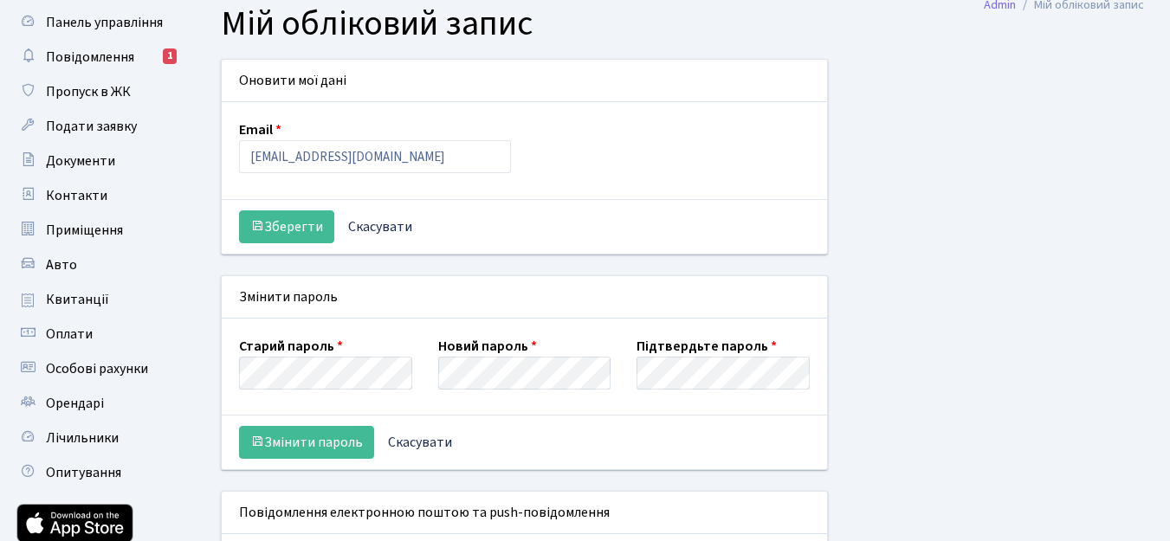
scroll to position [36, 0]
